Goal: Ask a question

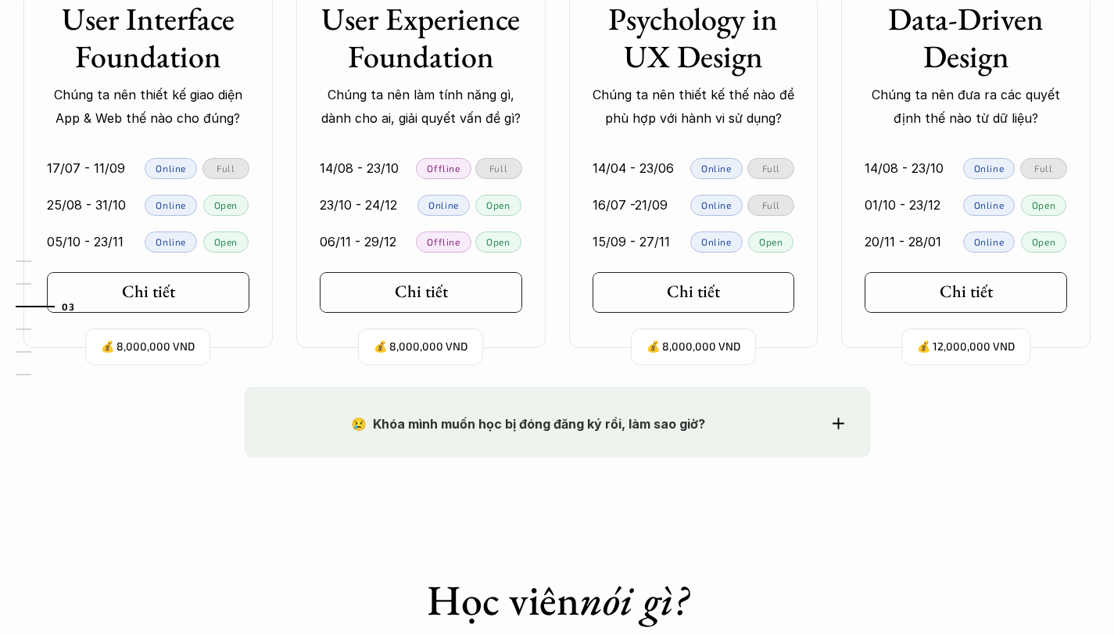
scroll to position [1711, 0]
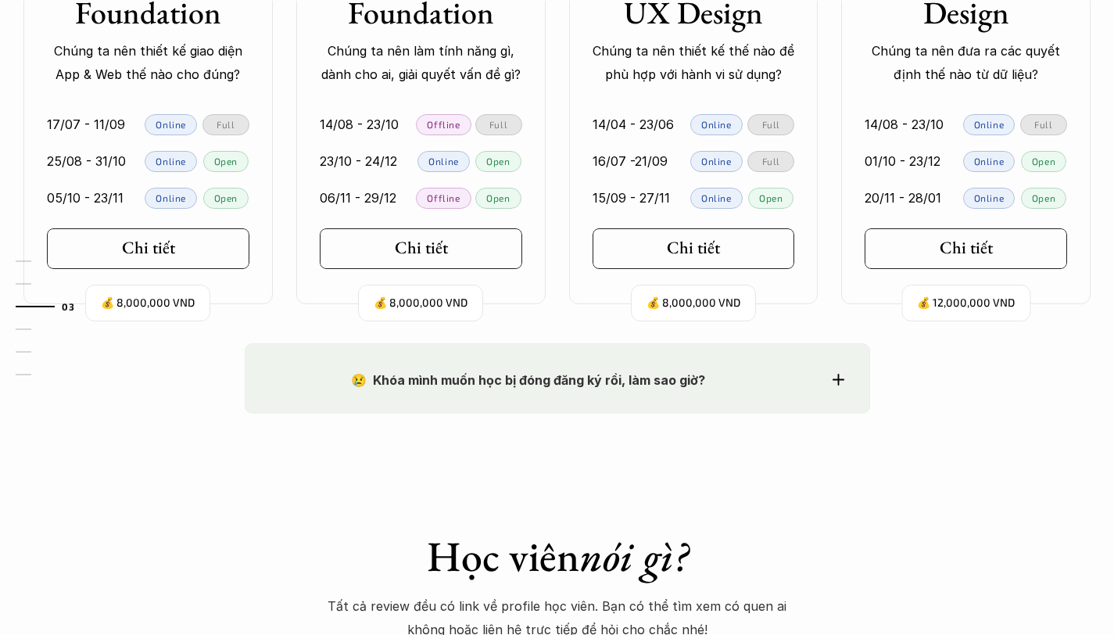
click at [777, 368] on p "😢 Khóa mình muốn học bị đóng đăng ký rồi, làm sao giờ?" at bounding box center [529, 379] width 517 height 23
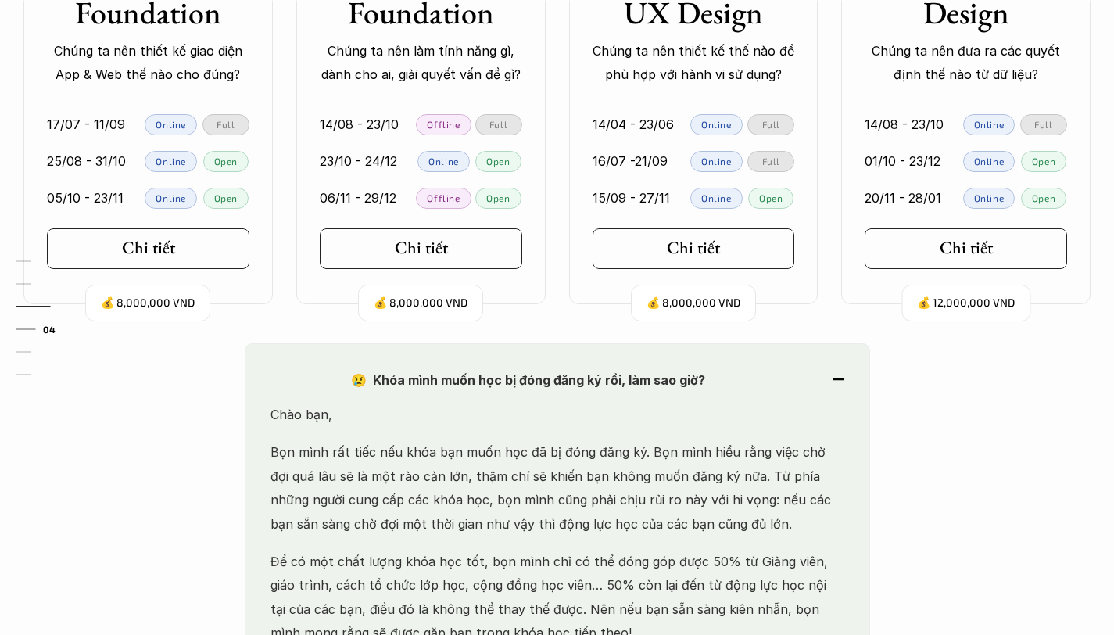
scroll to position [1973, 0]
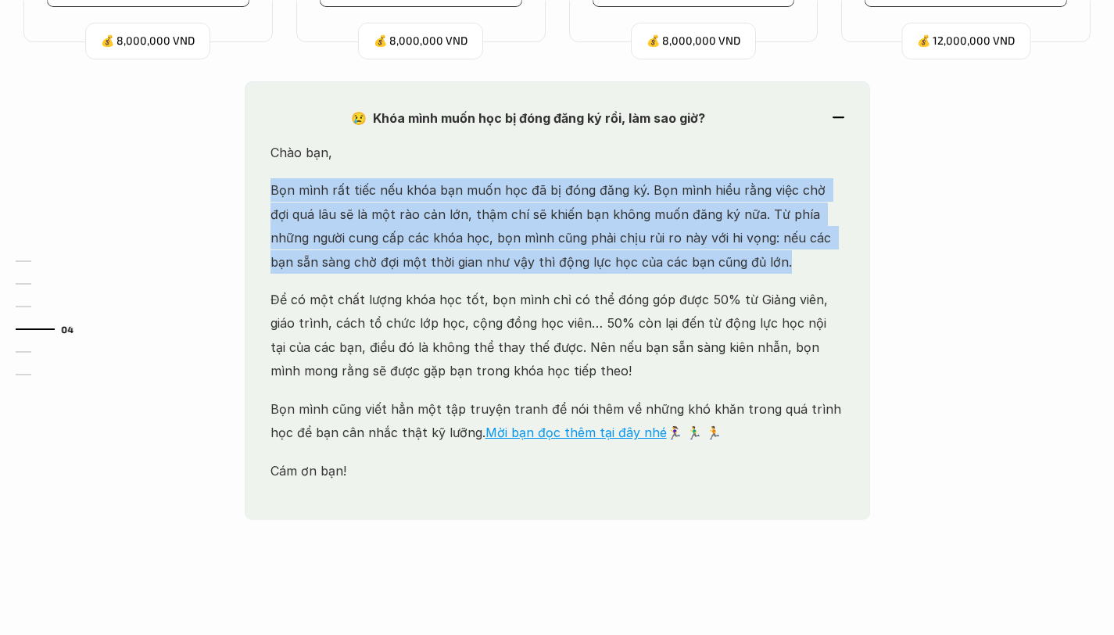
drag, startPoint x: 267, startPoint y: 183, endPoint x: 728, endPoint y: 261, distance: 468.0
click at [728, 261] on div "😢 Khóa mình muốn học bị đóng đăng ký rồi, làm sao giờ? Chào bạn, Bọn mình rất t…" at bounding box center [558, 301] width 626 height 440
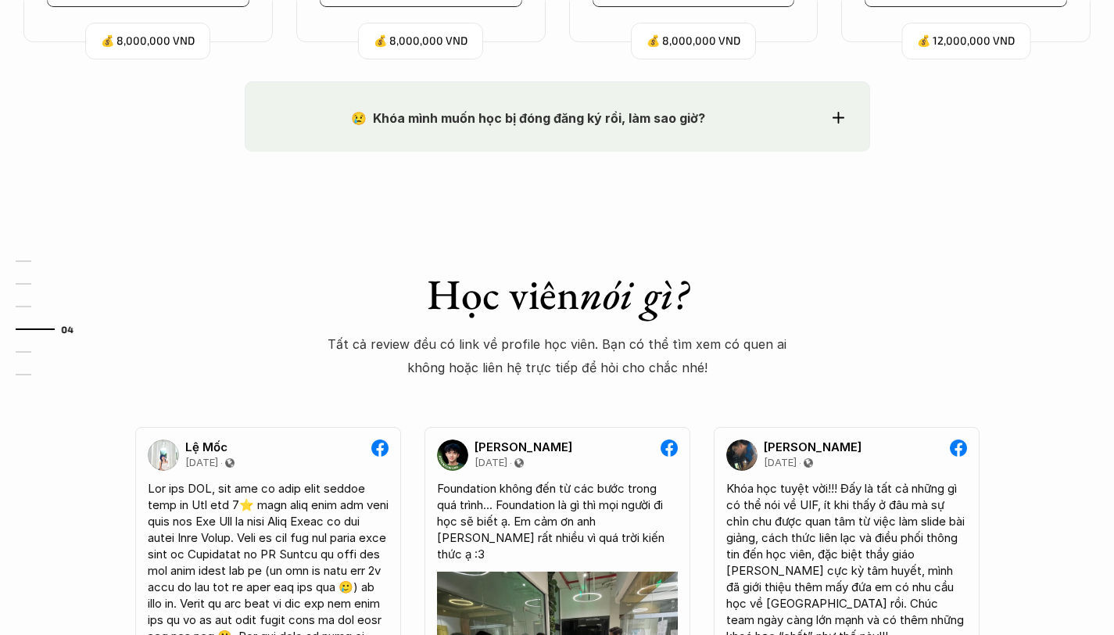
click at [632, 127] on p "😢 Khóa mình muốn học bị đóng đăng ký rồi, làm sao giờ?" at bounding box center [529, 117] width 517 height 23
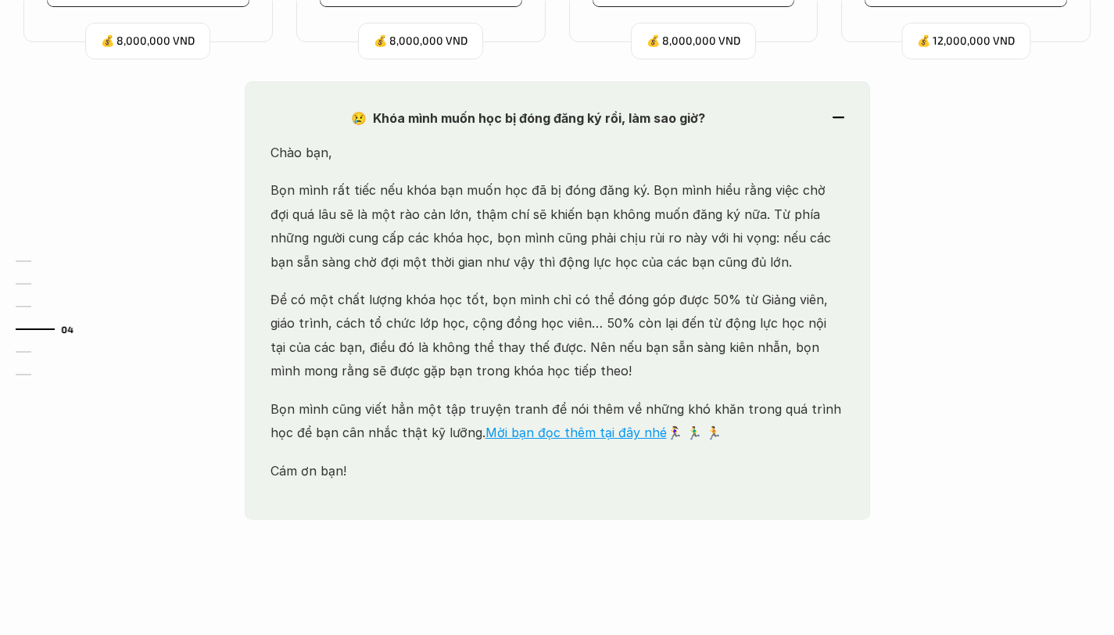
drag, startPoint x: 275, startPoint y: 181, endPoint x: 746, endPoint y: 258, distance: 477.9
click at [746, 258] on div "😢 Khóa mình muốn học bị đóng đăng ký rồi, làm sao giờ? Chào bạn, Bọn mình rất t…" at bounding box center [558, 301] width 626 height 440
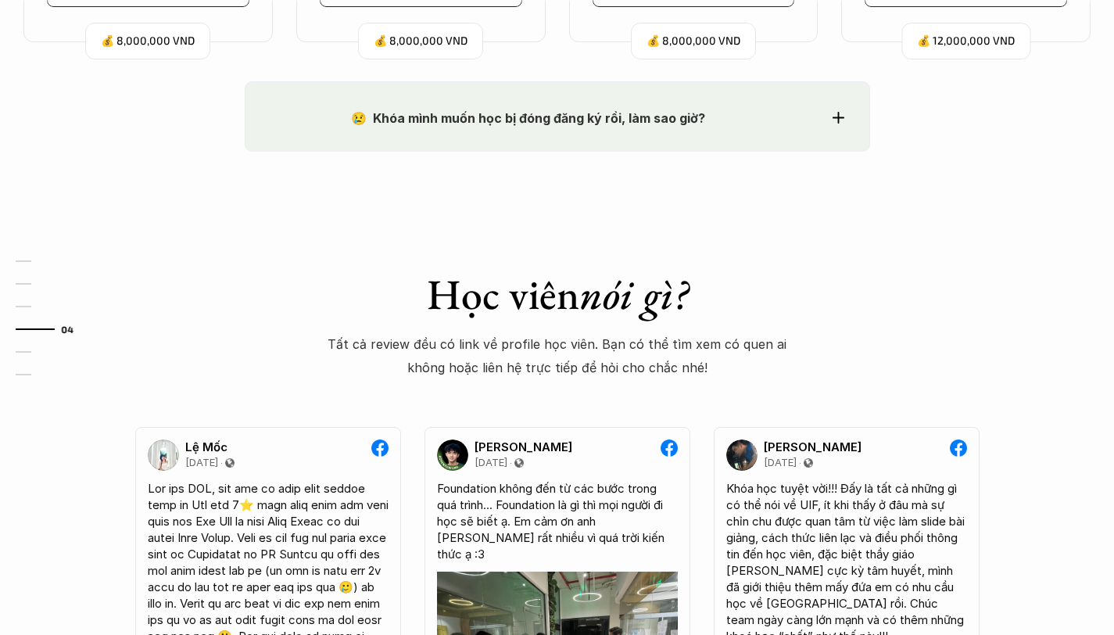
click at [736, 128] on p "😢 Khóa mình muốn học bị đóng đăng ký rồi, làm sao giờ?" at bounding box center [529, 117] width 517 height 23
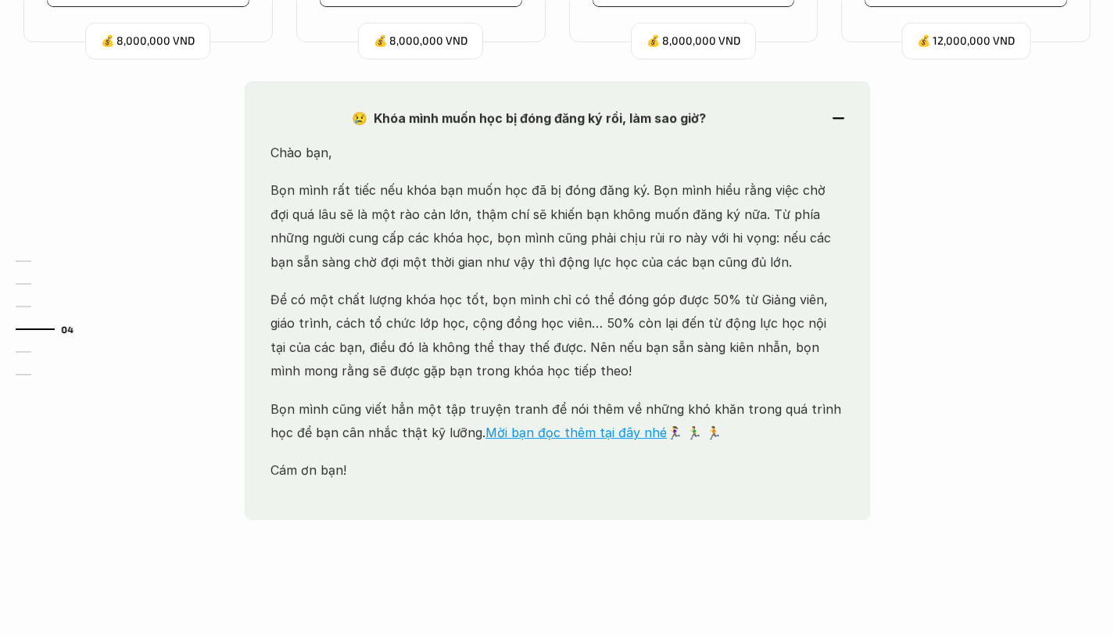
click at [559, 189] on p "Bọn mình rất tiếc nếu khóa bạn muốn học đã bị đóng đăng ký. Bọn mình hiểu rằng …" at bounding box center [558, 225] width 574 height 95
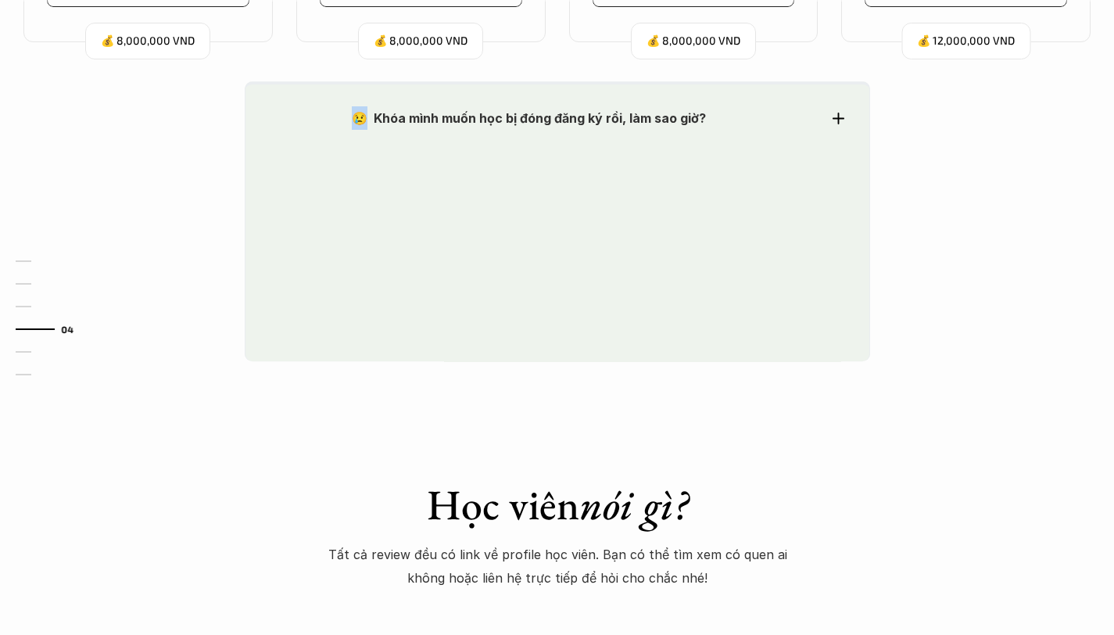
click at [559, 189] on div "😢 Khóa mình muốn học bị đóng đăng ký rồi, làm sao giờ? Chào bạn, Bọn mình rất t…" at bounding box center [558, 222] width 626 height 282
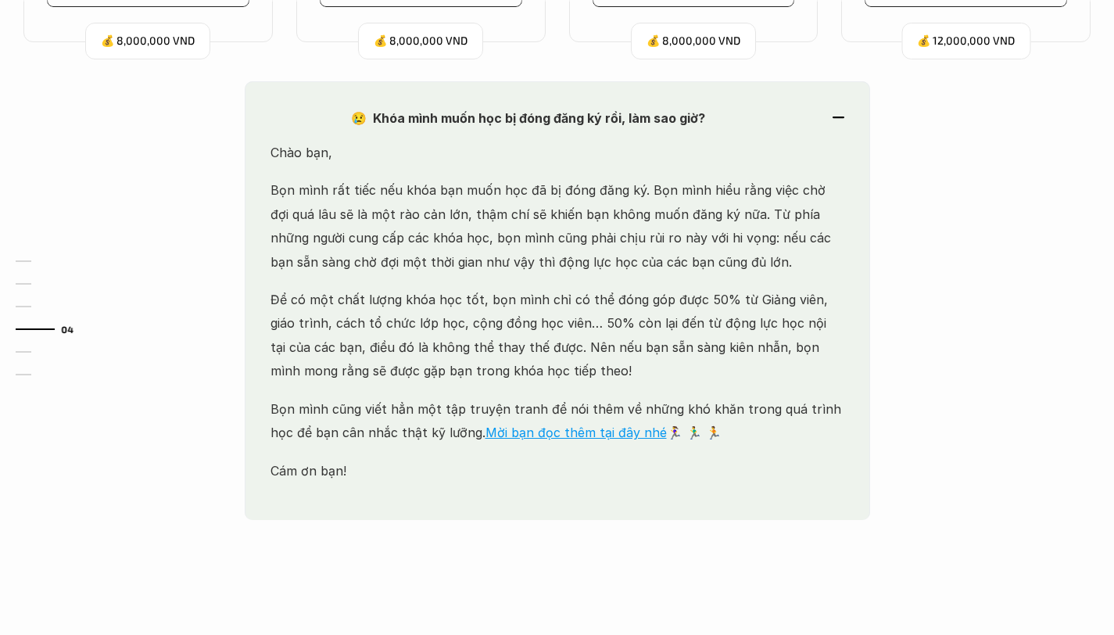
click at [425, 193] on p "Bọn mình rất tiếc nếu khóa bạn muốn học đã bị đóng đăng ký. Bọn mình hiểu rằng …" at bounding box center [558, 225] width 574 height 95
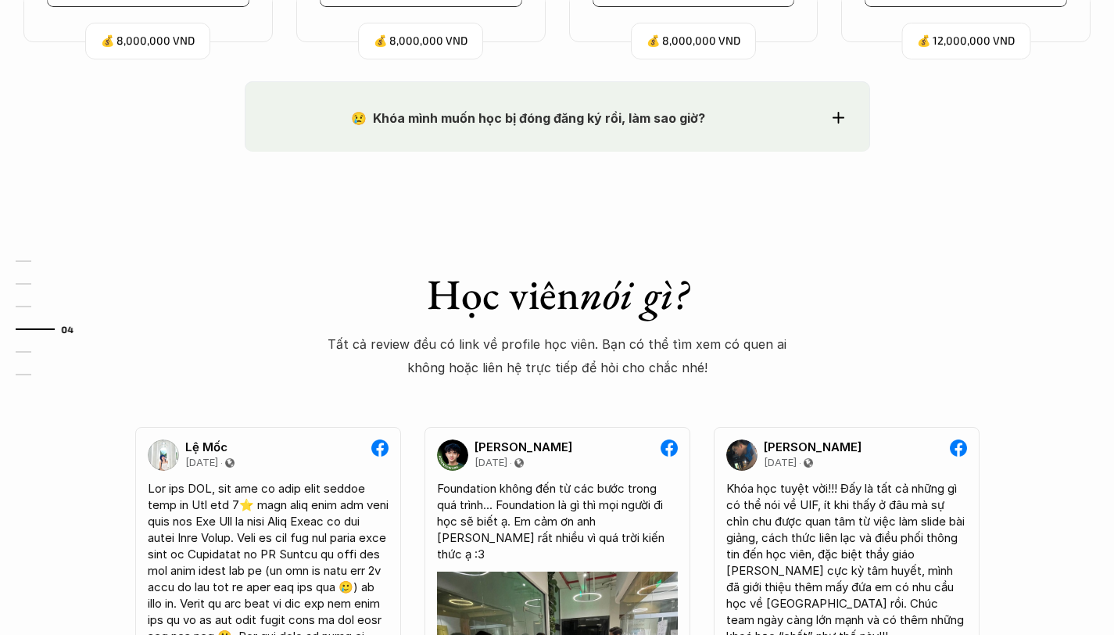
click at [465, 118] on strong "😢 Khóa mình muốn học bị đóng đăng ký rồi, làm sao giờ?" at bounding box center [528, 118] width 354 height 16
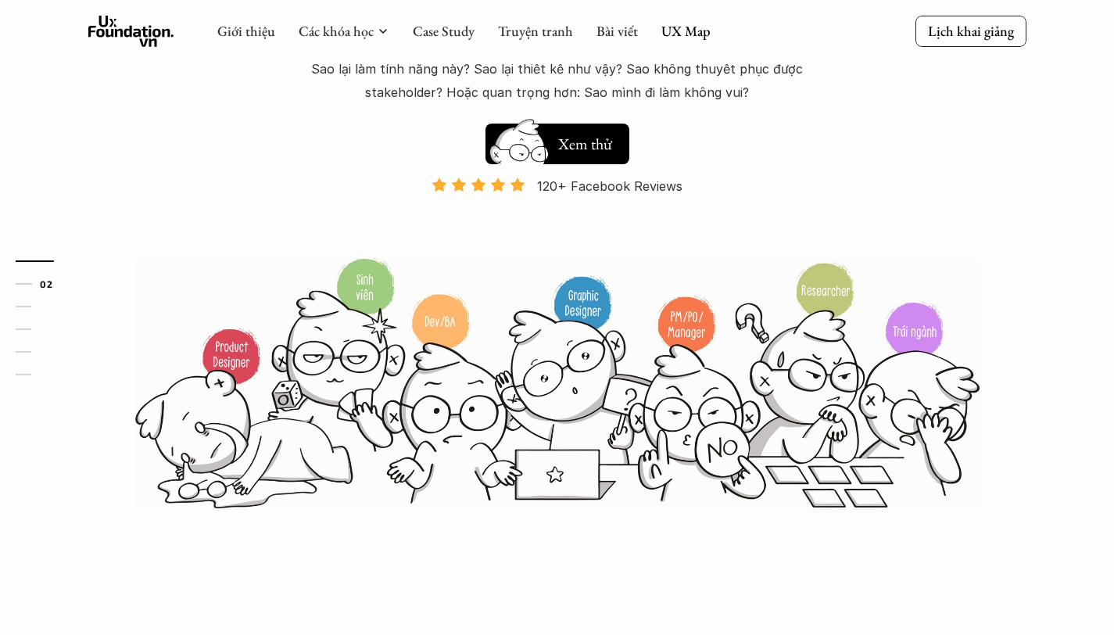
scroll to position [0, 0]
